Goal: Information Seeking & Learning: Find specific fact

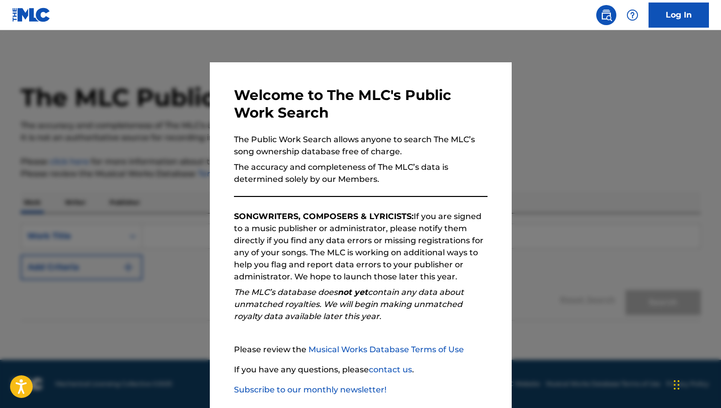
scroll to position [52, 0]
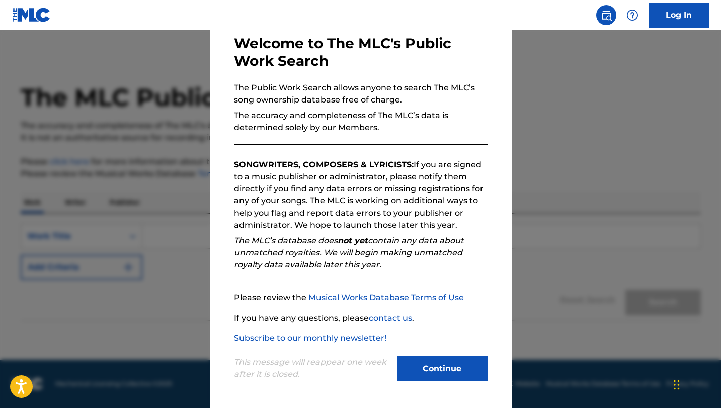
click at [422, 367] on button "Continue" at bounding box center [442, 369] width 91 height 25
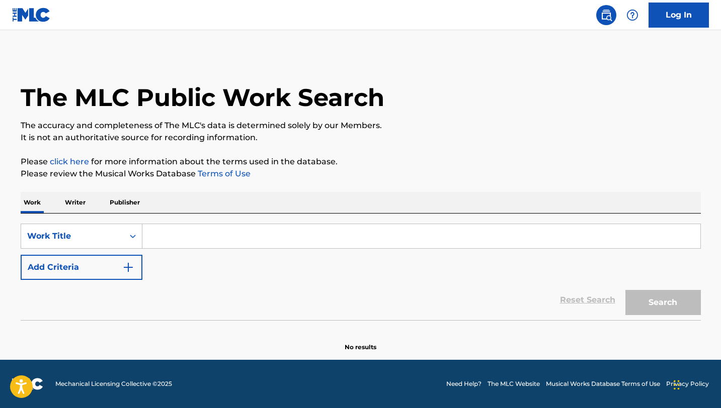
click at [303, 243] on input "Search Form" at bounding box center [421, 236] width 558 height 24
paste input "She Did A Number On Me"
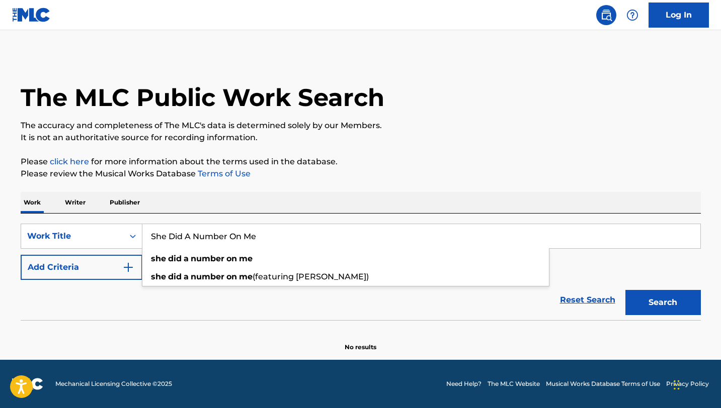
type input "She Did A Number On Me"
click at [658, 303] on button "Search" at bounding box center [662, 302] width 75 height 25
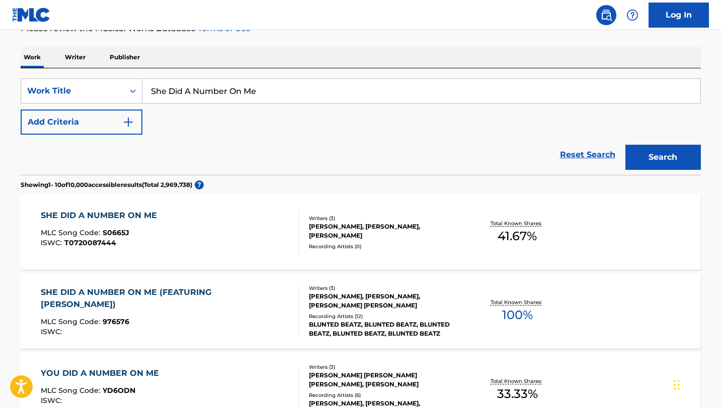
scroll to position [166, 0]
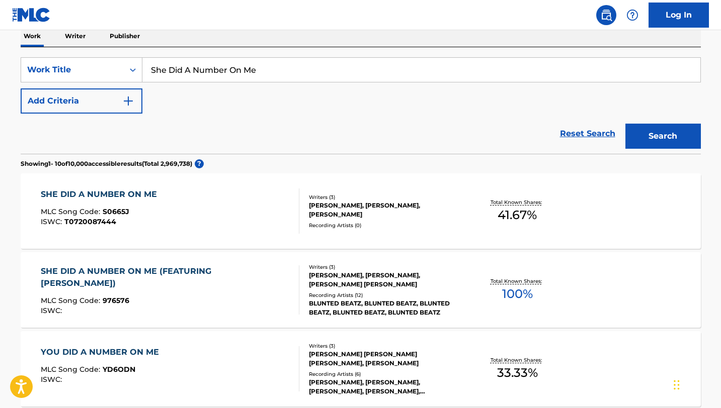
click at [392, 278] on div "[PERSON_NAME], [PERSON_NAME], [PERSON_NAME] [PERSON_NAME]" at bounding box center [385, 280] width 152 height 18
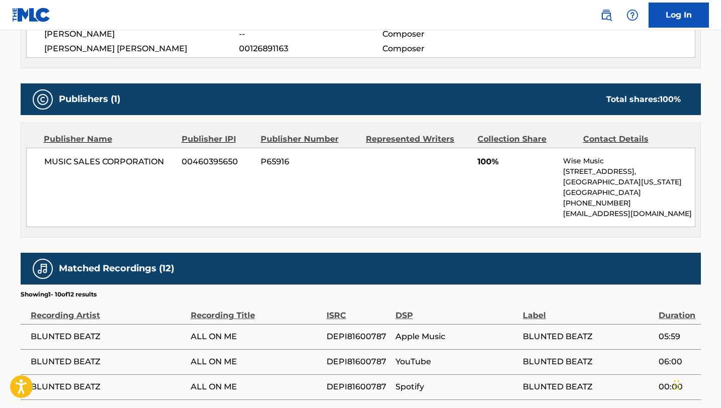
scroll to position [418, 0]
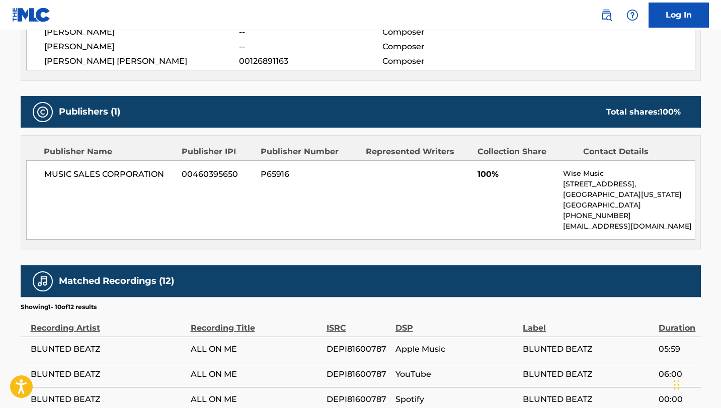
click at [79, 169] on span "MUSIC SALES CORPORATION" at bounding box center [109, 175] width 130 height 12
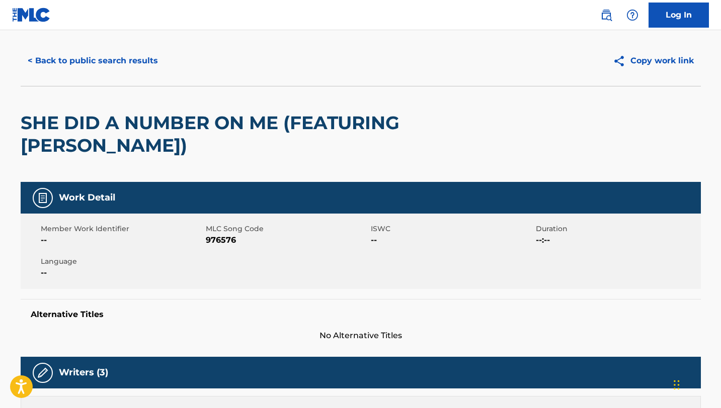
scroll to position [0, 0]
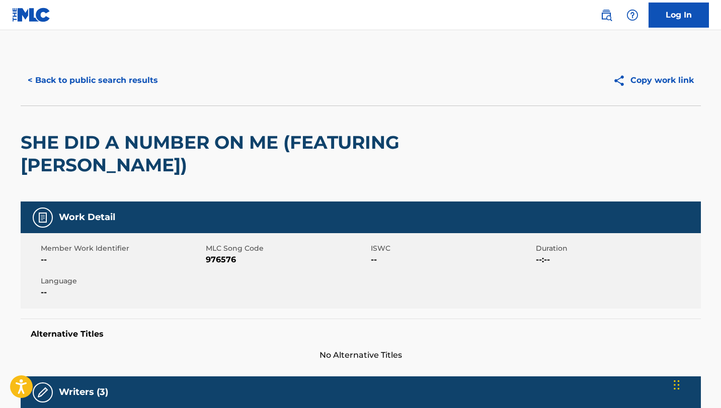
click at [129, 70] on button "< Back to public search results" at bounding box center [93, 80] width 144 height 25
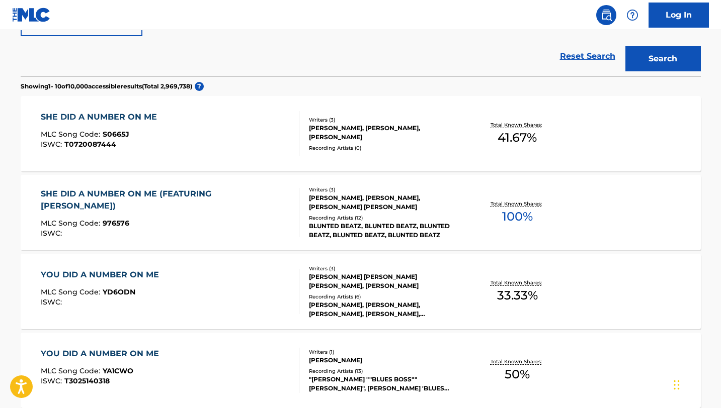
scroll to position [255, 0]
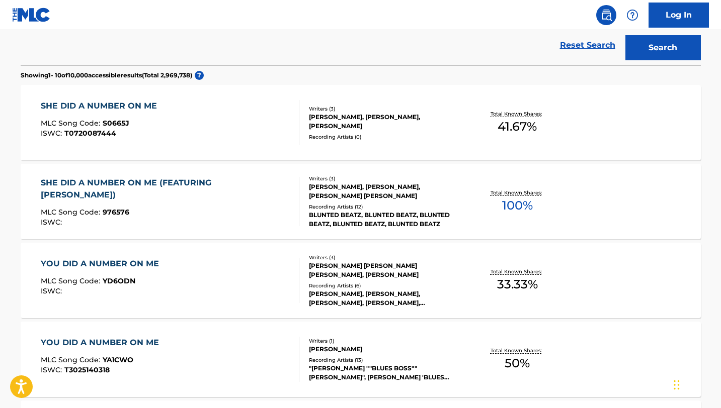
click at [400, 225] on div "SHE DID A NUMBER ON ME (FEATURING [PERSON_NAME]) MLC Song Code : 976576 ISWC : …" at bounding box center [361, 201] width 680 height 75
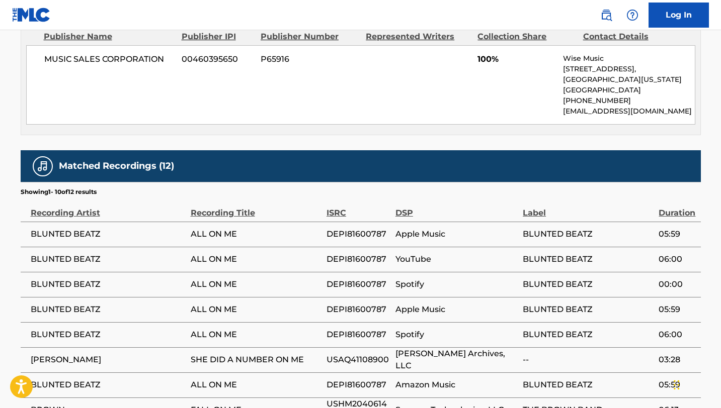
scroll to position [532, 0]
